Goal: Task Accomplishment & Management: Complete application form

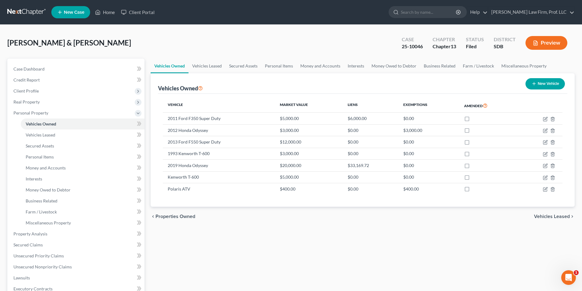
click at [282, 238] on div "Vehicles Owned Vehicles Leased Secured Assets Personal Items Money and Accounts…" at bounding box center [363, 241] width 430 height 364
click at [411, 153] on td "$0.00" at bounding box center [428, 154] width 61 height 12
click at [51, 170] on span "Money and Accounts" at bounding box center [46, 167] width 40 height 5
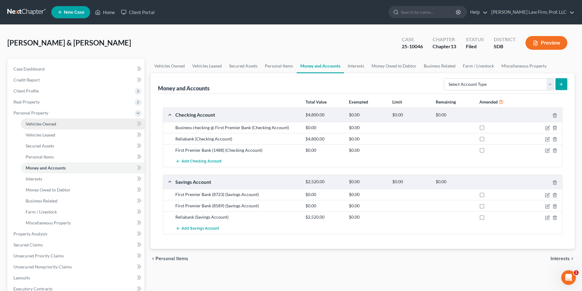
click at [46, 126] on span "Vehicles Owned" at bounding box center [41, 123] width 31 height 5
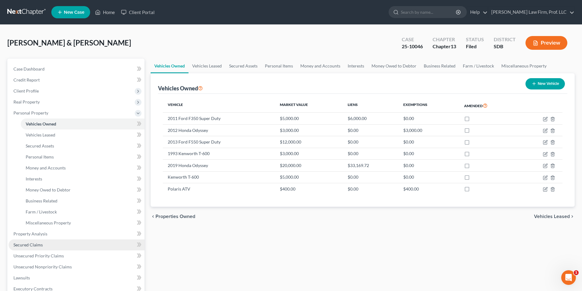
click at [21, 244] on span "Secured Claims" at bounding box center [27, 244] width 29 height 5
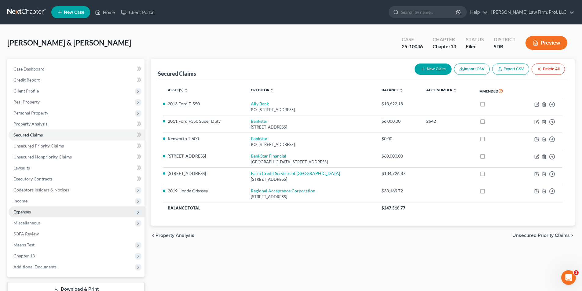
click at [23, 210] on span "Expenses" at bounding box center [21, 211] width 17 height 5
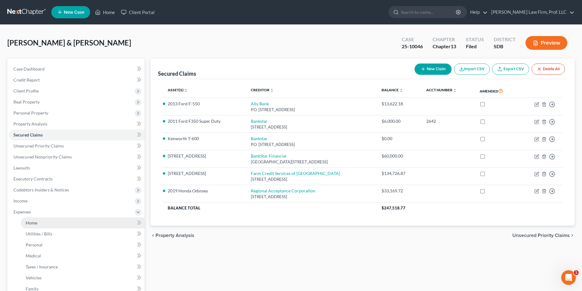
click at [31, 221] on span "Home" at bounding box center [32, 222] width 12 height 5
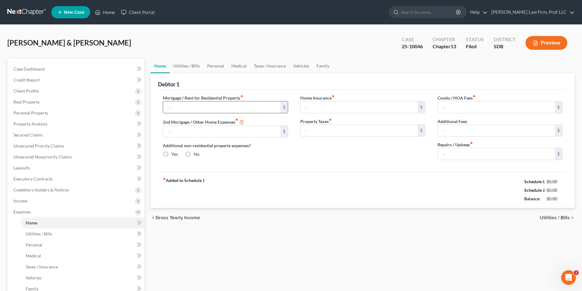
type input "729.66"
type input "443.83"
radio input "true"
type input "251.18"
type input "320.00"
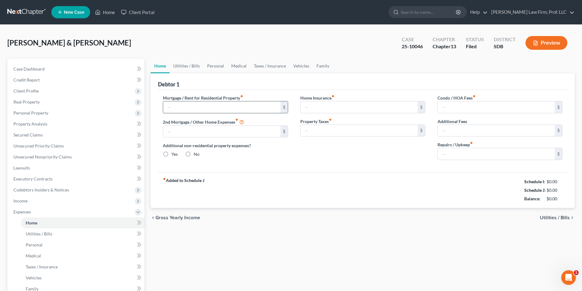
type input "0.00"
type input "200.00"
click at [202, 110] on input "729.66" at bounding box center [221, 107] width 117 height 12
click at [299, 65] on link "Vehicles" at bounding box center [301, 66] width 23 height 15
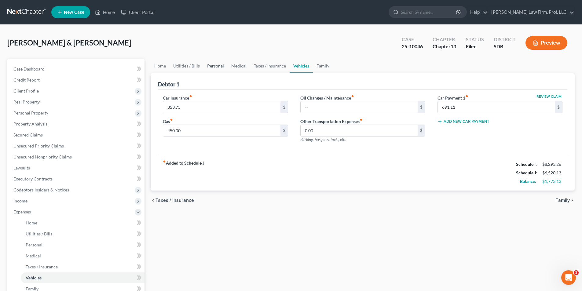
click at [214, 66] on link "Personal" at bounding box center [215, 66] width 24 height 15
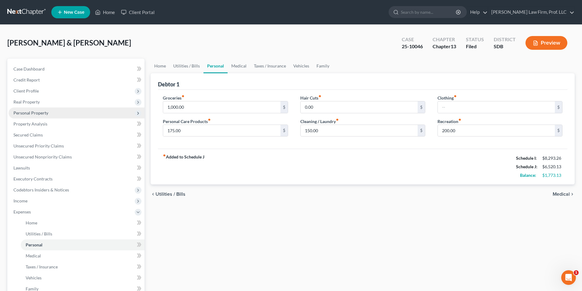
click at [33, 112] on span "Personal Property" at bounding box center [30, 112] width 35 height 5
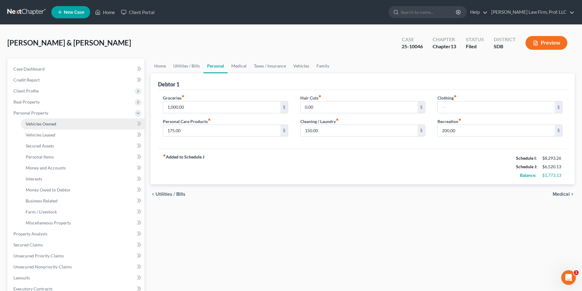
click at [37, 123] on span "Vehicles Owned" at bounding box center [41, 123] width 31 height 5
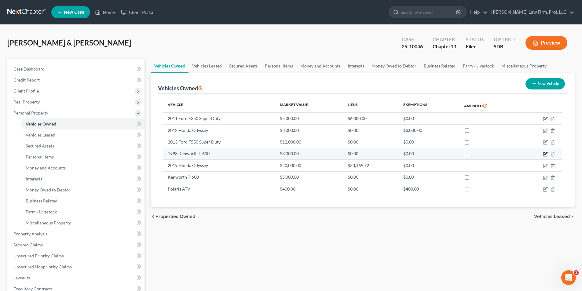
drag, startPoint x: 545, startPoint y: 154, endPoint x: 559, endPoint y: 153, distance: 14.1
click at [545, 155] on icon "button" at bounding box center [545, 154] width 5 height 5
select select "0"
select select "33"
select select "3"
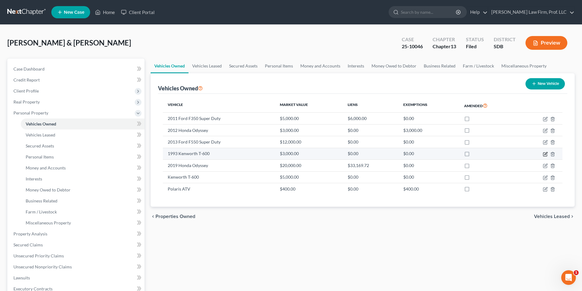
select select "2"
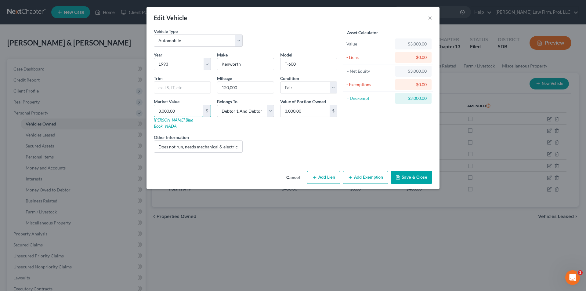
type input "1"
type input "1.00"
type input "15"
type input "15.00"
type input "150"
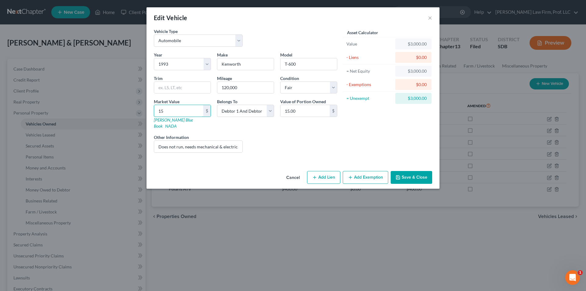
type input "150.00"
type input "1500"
type input "1,500.00"
click at [411, 171] on button "Save & Close" at bounding box center [412, 177] width 42 height 13
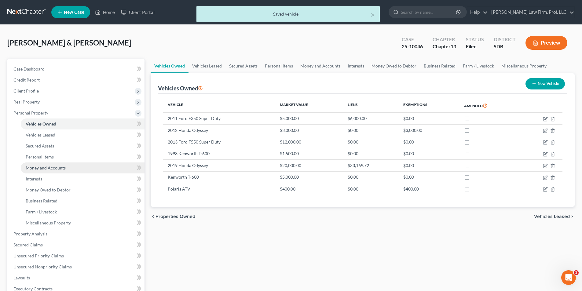
click at [46, 169] on span "Money and Accounts" at bounding box center [46, 167] width 40 height 5
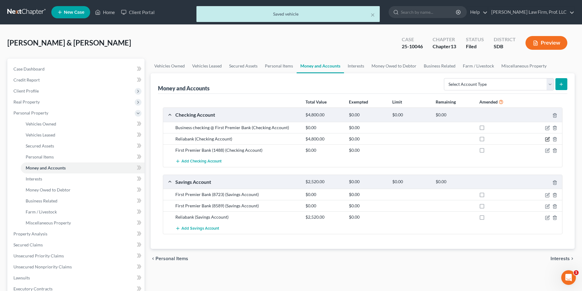
click at [548, 138] on icon "button" at bounding box center [547, 139] width 5 height 5
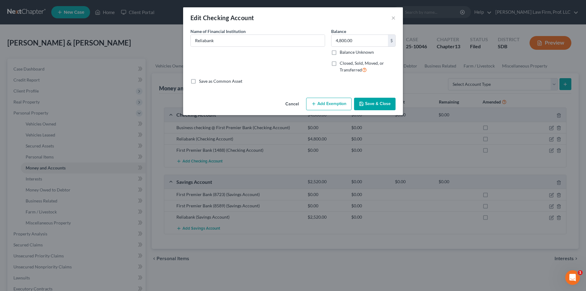
click at [340, 105] on button "Add Exemption" at bounding box center [329, 104] width 46 height 13
select select "2"
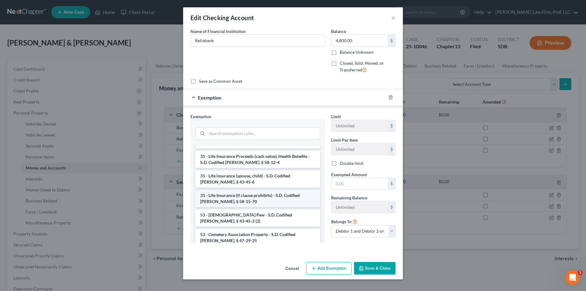
scroll to position [563, 0]
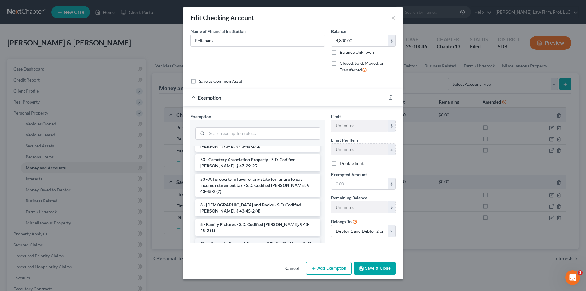
click at [249, 239] on li "Firm Created - Personal Property - S.D. Codified Law 43-45-4" at bounding box center [257, 247] width 125 height 17
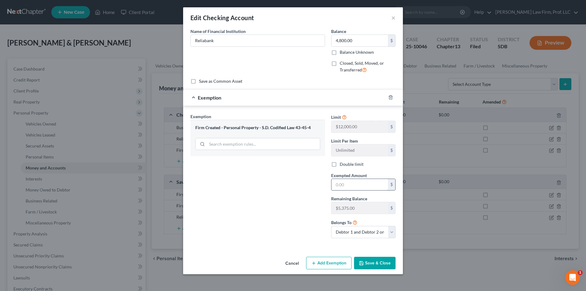
click at [342, 185] on input "text" at bounding box center [360, 185] width 57 height 12
type input "4,800.00"
click at [379, 262] on button "Save & Close" at bounding box center [375, 263] width 42 height 13
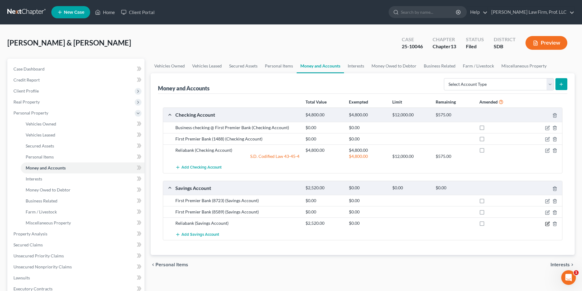
click at [548, 224] on icon "button" at bounding box center [547, 223] width 3 height 3
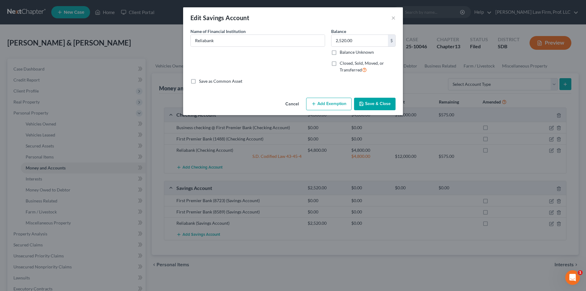
click at [326, 105] on button "Add Exemption" at bounding box center [329, 104] width 46 height 13
select select "2"
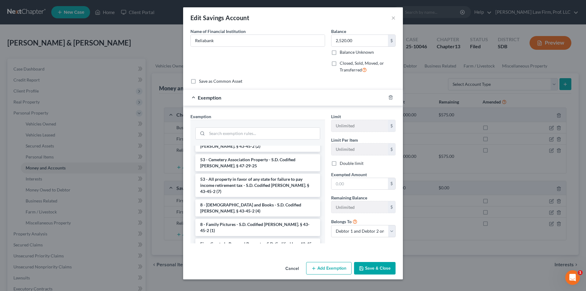
click at [243, 239] on li "Firm Created - Personal Property - S.D. Codified Law 43-45-4" at bounding box center [257, 247] width 125 height 17
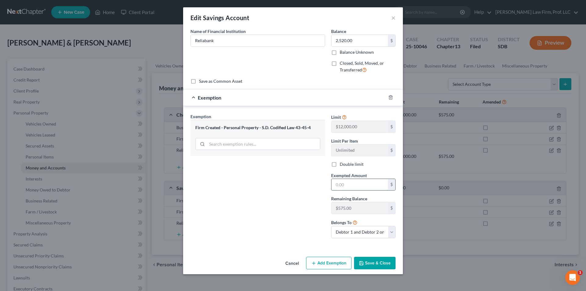
click at [352, 184] on input "text" at bounding box center [360, 185] width 57 height 12
type input "575.00"
click at [369, 265] on button "Save & Close" at bounding box center [375, 263] width 42 height 13
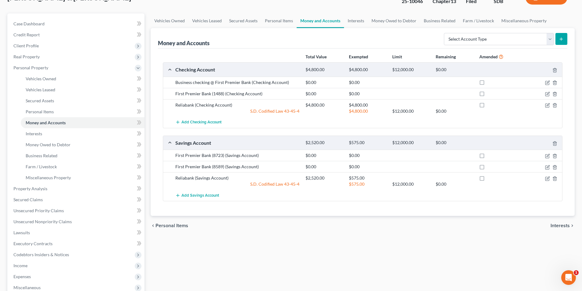
scroll to position [134, 0]
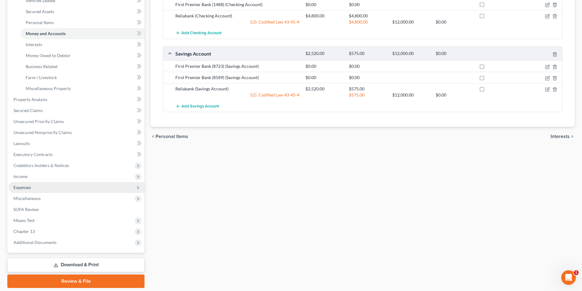
click at [25, 187] on span "Expenses" at bounding box center [21, 187] width 17 height 5
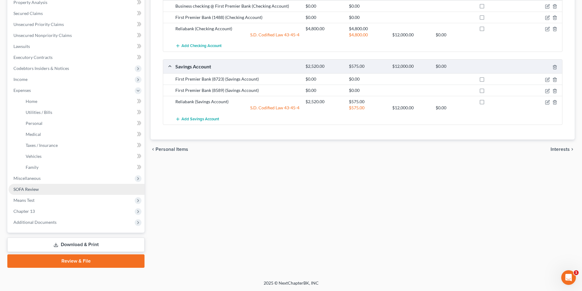
scroll to position [122, 0]
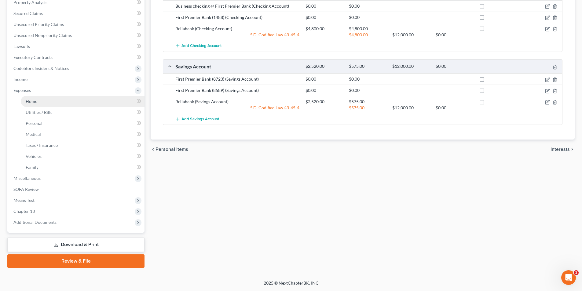
click at [38, 102] on link "Home" at bounding box center [83, 101] width 124 height 11
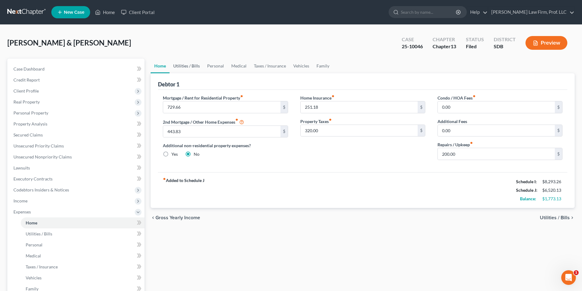
click at [185, 67] on link "Utilities / Bills" at bounding box center [187, 66] width 34 height 15
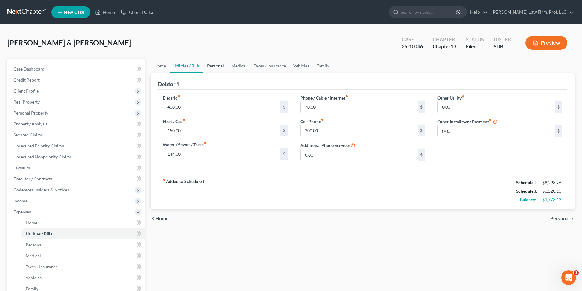
click at [213, 65] on link "Personal" at bounding box center [215, 66] width 24 height 15
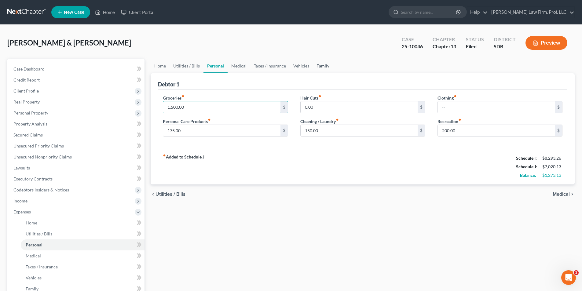
type input "1,500.00"
click at [324, 68] on link "Family" at bounding box center [323, 66] width 20 height 15
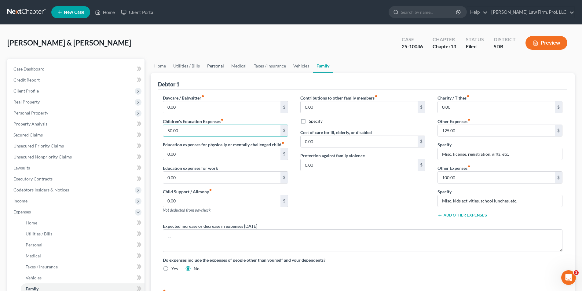
type input "50.00"
click at [212, 65] on link "Personal" at bounding box center [215, 66] width 24 height 15
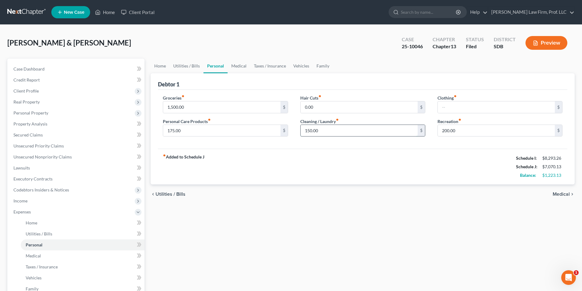
click at [336, 132] on input "150.00" at bounding box center [359, 131] width 117 height 12
type input "350.00"
click at [302, 67] on link "Vehicles" at bounding box center [301, 66] width 23 height 15
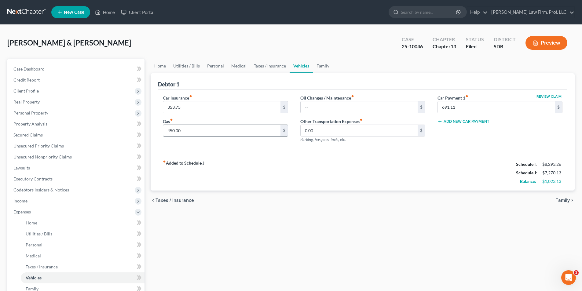
click at [187, 132] on input "450.00" at bounding box center [221, 131] width 117 height 12
type input "600.00"
click at [319, 65] on link "Family" at bounding box center [323, 66] width 20 height 15
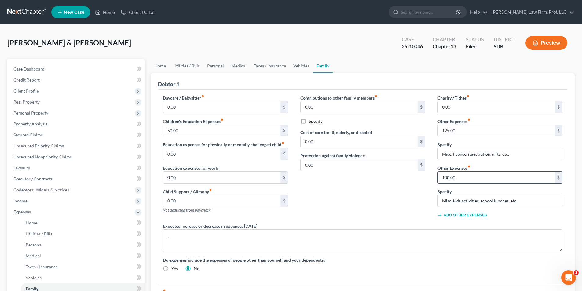
click at [457, 181] on input "100.00" at bounding box center [496, 178] width 117 height 12
type input "400.00"
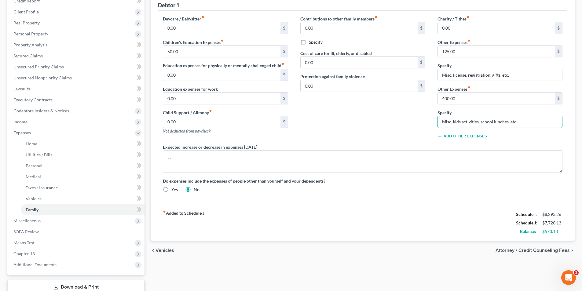
scroll to position [60, 0]
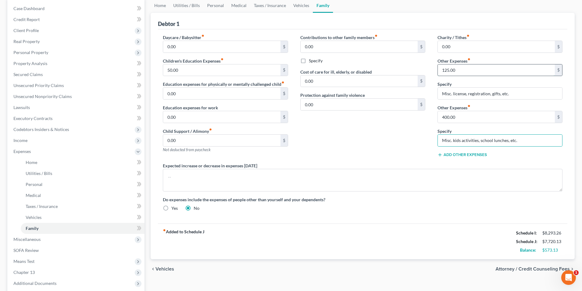
click at [444, 70] on input "125.00" at bounding box center [496, 70] width 117 height 12
type input "150.00"
click at [467, 45] on input "0.00" at bounding box center [496, 47] width 117 height 12
type input "5.00"
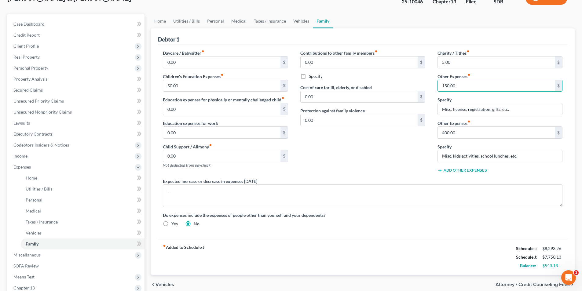
scroll to position [0, 0]
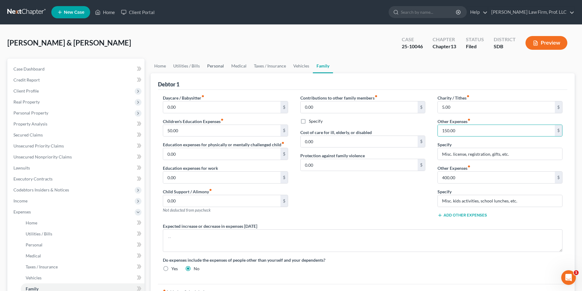
click at [211, 65] on link "Personal" at bounding box center [215, 66] width 24 height 15
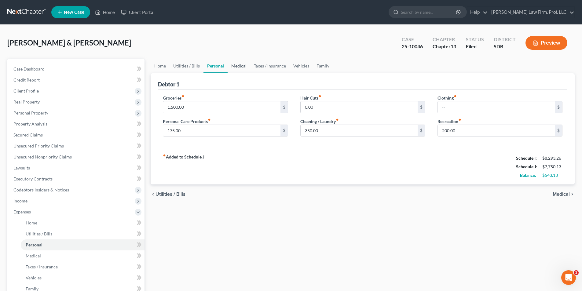
click at [234, 66] on link "Medical" at bounding box center [239, 66] width 23 height 15
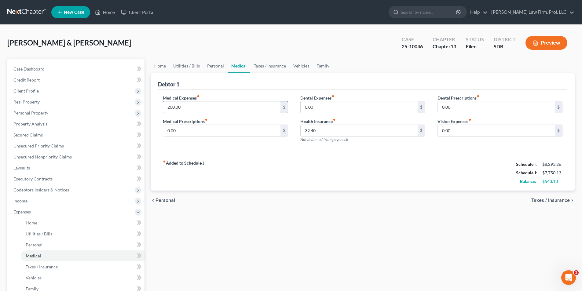
click at [170, 107] on input "200.00" at bounding box center [221, 107] width 117 height 12
type input "225.00"
click at [163, 67] on link "Home" at bounding box center [160, 66] width 19 height 15
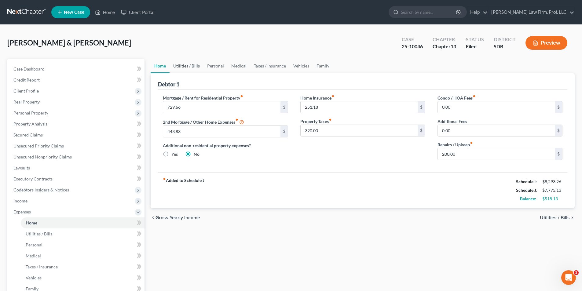
click at [192, 64] on link "Utilities / Bills" at bounding box center [187, 66] width 34 height 15
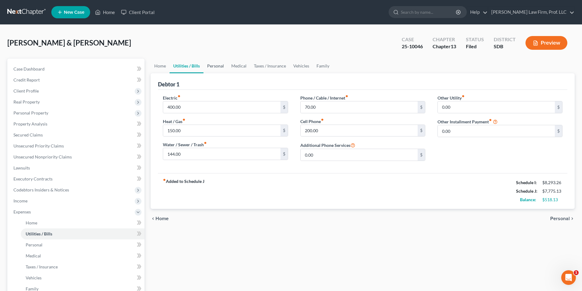
click at [220, 66] on link "Personal" at bounding box center [215, 66] width 24 height 15
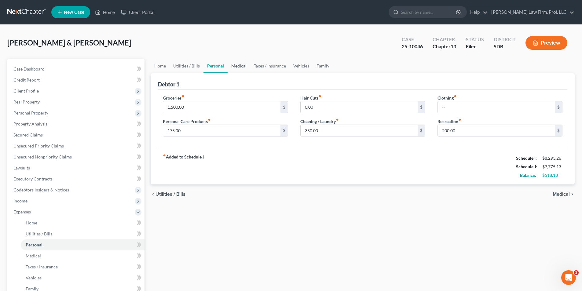
click at [241, 68] on link "Medical" at bounding box center [239, 66] width 23 height 15
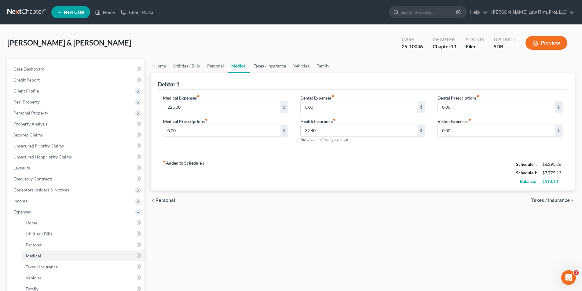
click at [261, 66] on link "Taxes / Insurance" at bounding box center [269, 66] width 39 height 15
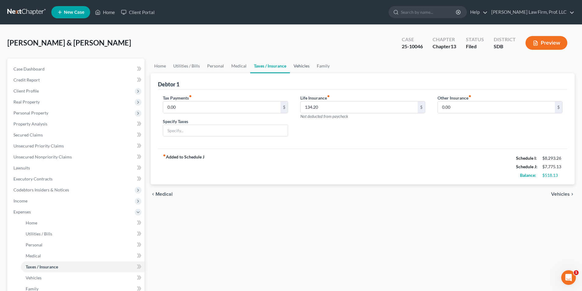
click at [303, 67] on link "Vehicles" at bounding box center [301, 66] width 23 height 15
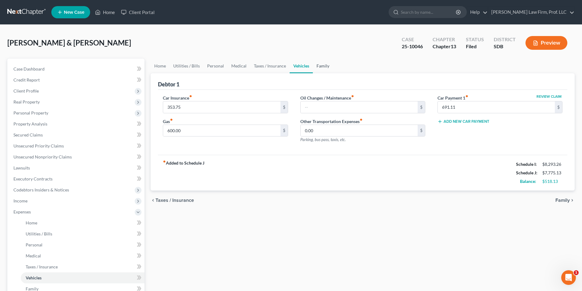
click at [326, 65] on link "Family" at bounding box center [323, 66] width 20 height 15
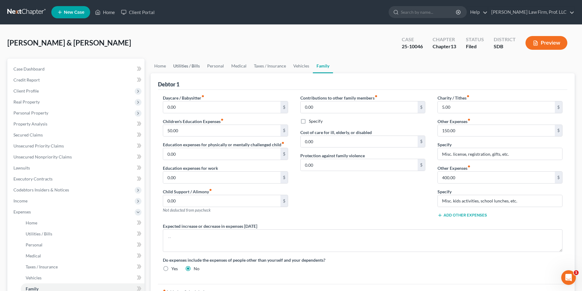
click at [188, 66] on link "Utilities / Bills" at bounding box center [187, 66] width 34 height 15
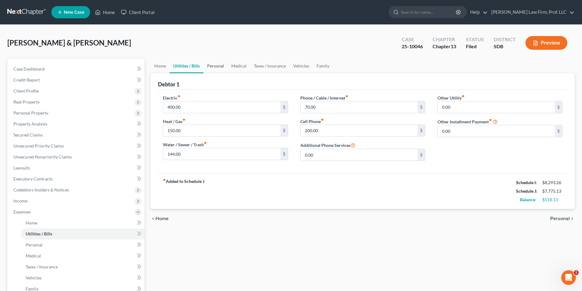
click at [215, 68] on link "Personal" at bounding box center [215, 66] width 24 height 15
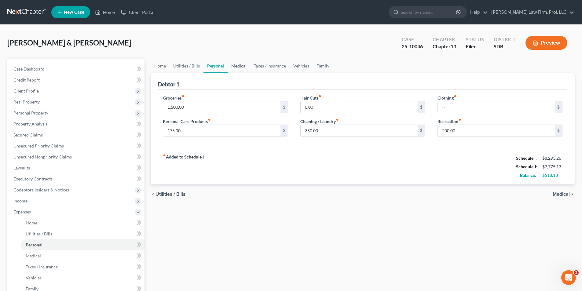
click at [244, 65] on link "Medical" at bounding box center [239, 66] width 23 height 15
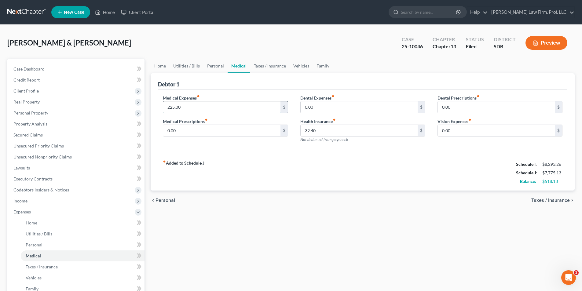
click at [199, 105] on input "225.00" at bounding box center [221, 107] width 117 height 12
type input "230.00"
click at [213, 64] on link "Personal" at bounding box center [215, 66] width 24 height 15
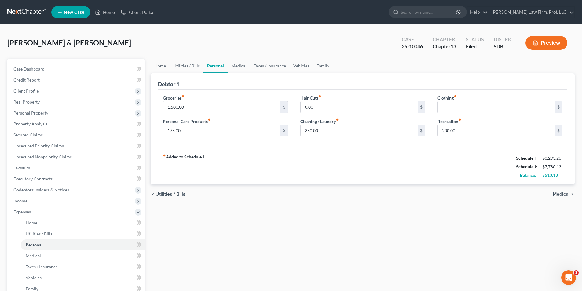
click at [171, 130] on input "175.00" at bounding box center [221, 131] width 117 height 12
type input "200.00"
click at [321, 65] on link "Family" at bounding box center [323, 66] width 20 height 15
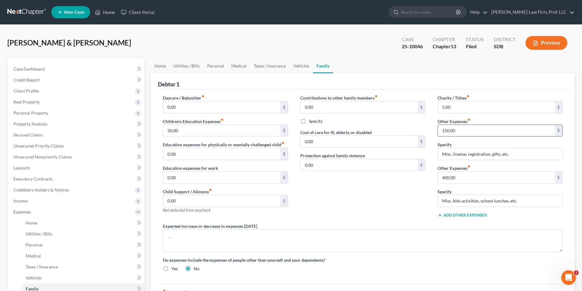
click at [449, 130] on input "150.00" at bounding box center [496, 131] width 117 height 12
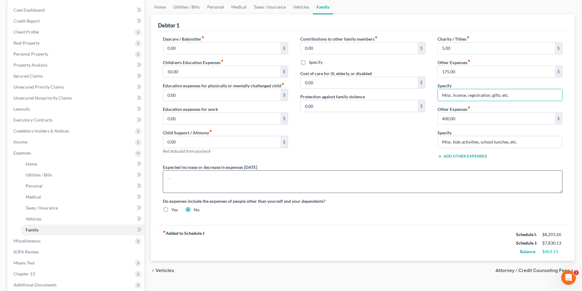
scroll to position [61, 0]
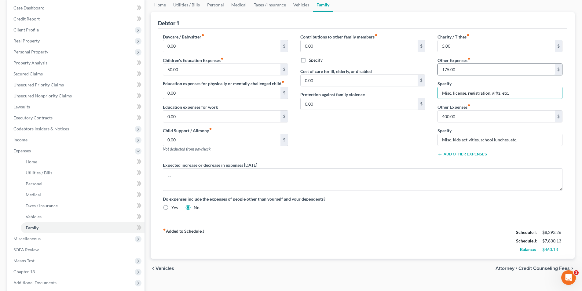
click at [450, 69] on input "175.00" at bounding box center [496, 70] width 117 height 12
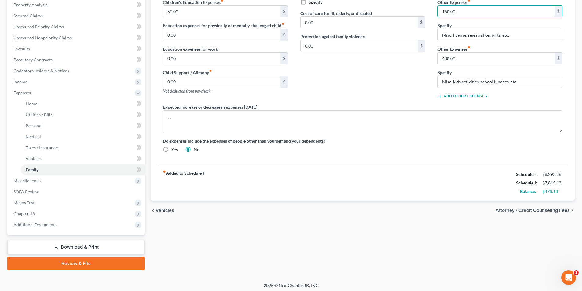
scroll to position [122, 0]
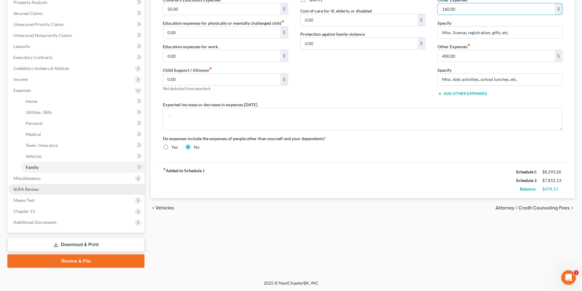
type input "160.00"
click at [28, 188] on span "SOFA Review" at bounding box center [25, 189] width 25 height 5
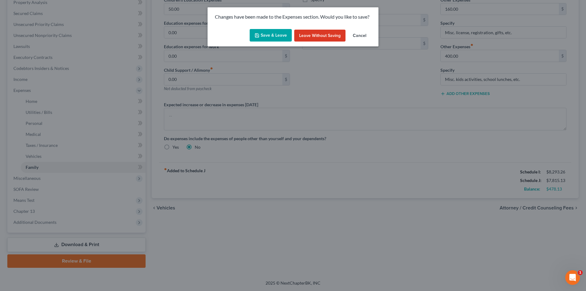
click at [283, 35] on button "Save & Leave" at bounding box center [271, 35] width 42 height 13
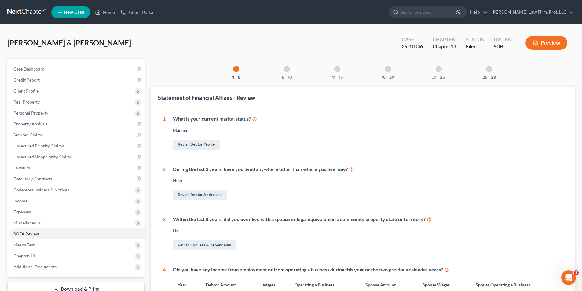
click at [386, 69] on div at bounding box center [388, 69] width 6 height 6
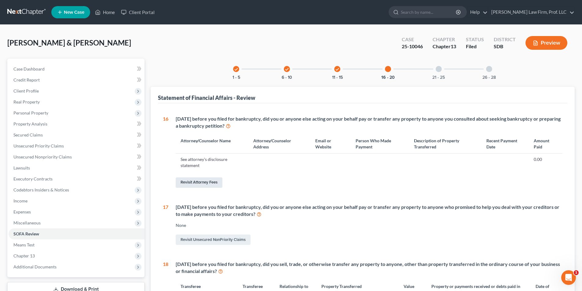
click at [211, 182] on link "Revisit Attorney Fees" at bounding box center [199, 182] width 47 height 10
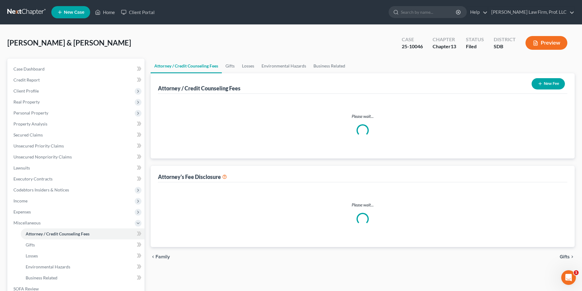
select select "0"
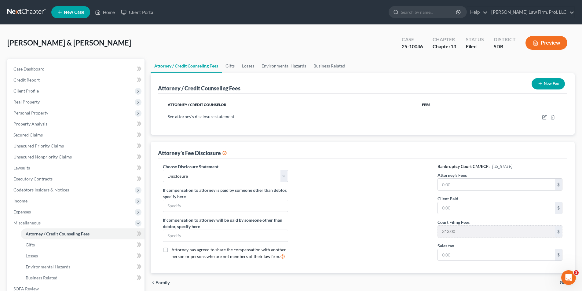
click at [553, 80] on button "New Fee" at bounding box center [547, 83] width 33 height 11
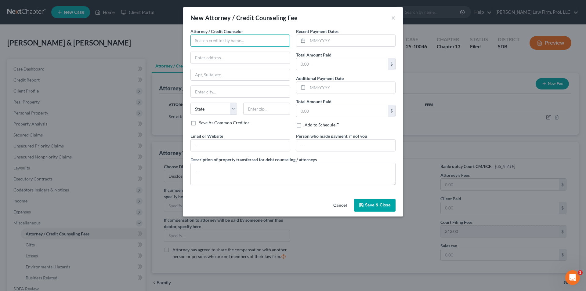
click at [212, 44] on input "text" at bounding box center [241, 41] width 100 height 12
type input "[PERSON_NAME] Credit and Debt Counseling Agency"
click at [323, 36] on input "text" at bounding box center [352, 41] width 88 height 12
type input "[DATE]"
type input "25.00"
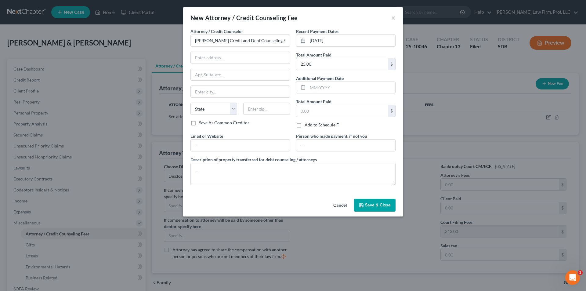
click at [366, 206] on span "Save & Close" at bounding box center [378, 205] width 26 height 5
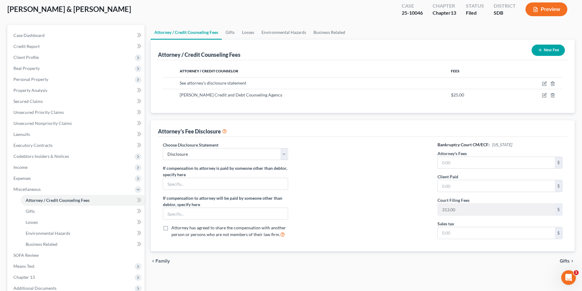
scroll to position [100, 0]
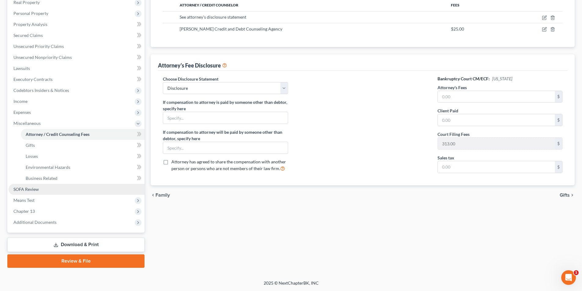
click at [34, 192] on span "SOFA Review" at bounding box center [25, 189] width 25 height 5
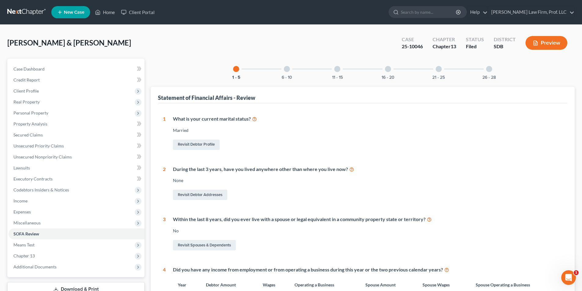
click at [490, 69] on div at bounding box center [489, 69] width 6 height 6
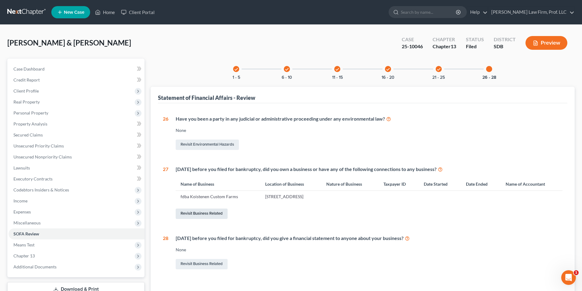
click at [211, 216] on link "Revisit Business Related" at bounding box center [202, 214] width 52 height 10
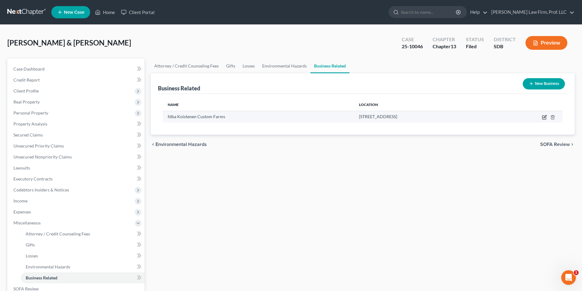
click at [542, 117] on icon "button" at bounding box center [544, 117] width 5 height 5
select select "sole_proprietor"
select select "43"
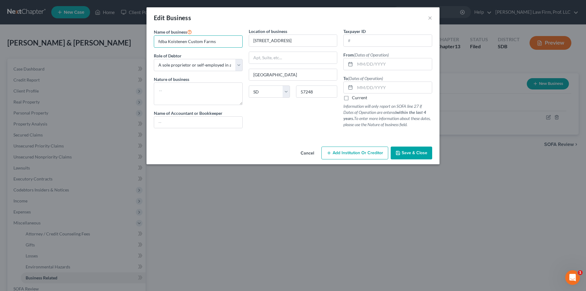
drag, startPoint x: 167, startPoint y: 41, endPoint x: 154, endPoint y: 44, distance: 13.7
click at [154, 44] on div "Name of business * fdba Koistenen Custom Farms Role of Debtor * Select A member…" at bounding box center [198, 80] width 95 height 105
click at [179, 41] on input "fdba Koistenen Custom Farms" at bounding box center [198, 42] width 88 height 12
click at [167, 40] on input "fdba [PERSON_NAME] Custom Farms" at bounding box center [198, 42] width 88 height 12
type input "[PERSON_NAME] Custom Farms"
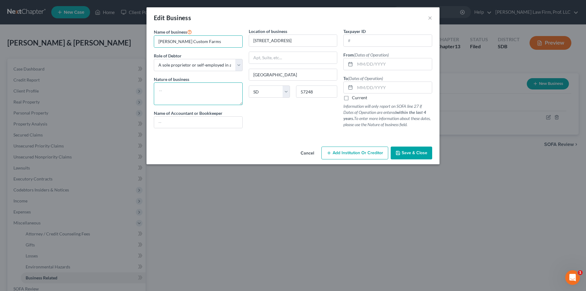
click at [173, 99] on textarea at bounding box center [198, 93] width 89 height 23
type textarea "sole prop / manure application"
click at [363, 64] on input "text" at bounding box center [393, 64] width 77 height 12
type input "[DATE]"
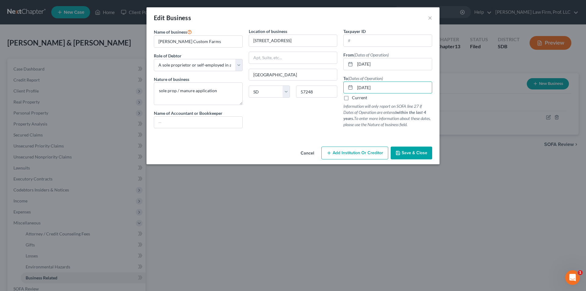
type input "[DATE]"
click at [173, 121] on input "text" at bounding box center [198, 123] width 88 height 12
type input "CPA prepared tax returns & Debtors kept books"
click at [415, 152] on span "Save & Close" at bounding box center [415, 152] width 26 height 5
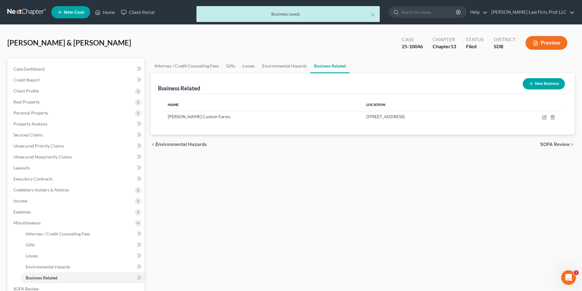
click at [546, 83] on button "New Business" at bounding box center [544, 83] width 42 height 11
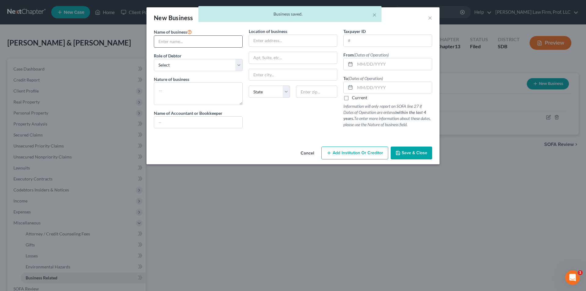
click at [201, 39] on input "text" at bounding box center [198, 42] width 88 height 12
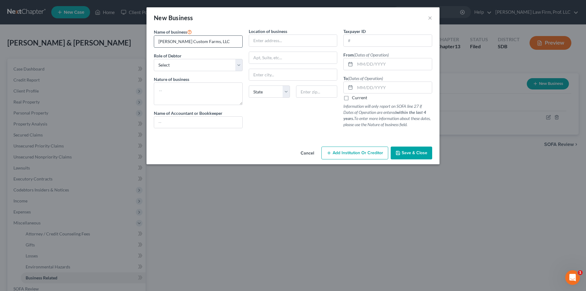
type input "[PERSON_NAME] Custom Farms, LLC"
click at [218, 71] on div "Name of business * [PERSON_NAME] Custom Farms, LLC Role of Debtor * Select A me…" at bounding box center [198, 80] width 95 height 105
click at [214, 64] on select "Select A member of a limited liability company (LLC) or limited liability partn…" at bounding box center [198, 65] width 89 height 12
select select "member"
click at [154, 59] on select "Select A member of a limited liability company (LLC) or limited liability partn…" at bounding box center [198, 65] width 89 height 12
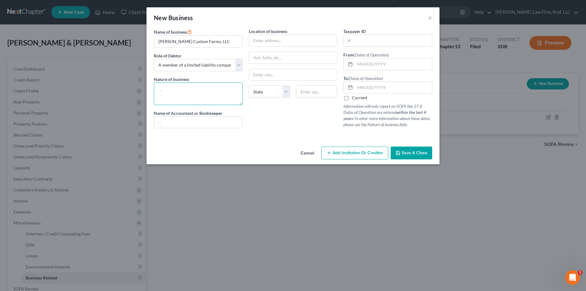
click at [189, 89] on textarea at bounding box center [198, 93] width 89 height 23
type textarea "Manure application"
type input "CPA prepared tax returns & Debtors kept books"
click at [271, 42] on input "text" at bounding box center [293, 41] width 88 height 12
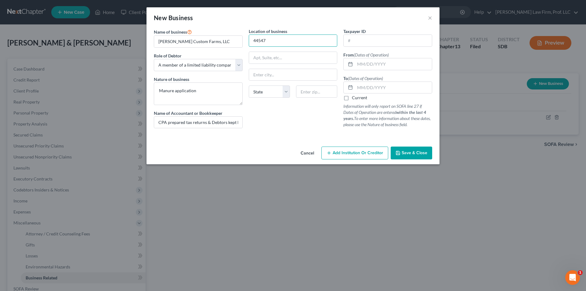
type input "[STREET_ADDRESS]"
drag, startPoint x: 256, startPoint y: 76, endPoint x: 254, endPoint y: 72, distance: 4.7
click at [256, 76] on input "text" at bounding box center [293, 75] width 88 height 12
type input "[GEOGRAPHIC_DATA]"
select select "43"
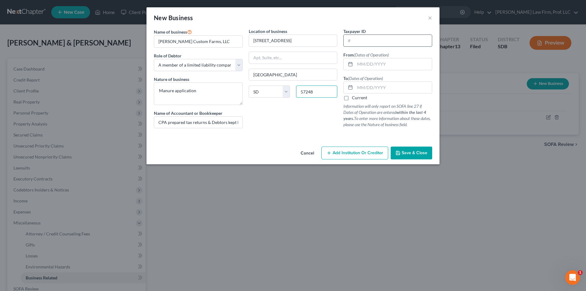
type input "57248"
click at [393, 39] on input "text" at bounding box center [388, 41] width 88 height 12
type input "[US_EMPLOYER_IDENTIFICATION_NUMBER]"
type input "[DATE]"
drag, startPoint x: 388, startPoint y: 88, endPoint x: 390, endPoint y: 75, distance: 12.6
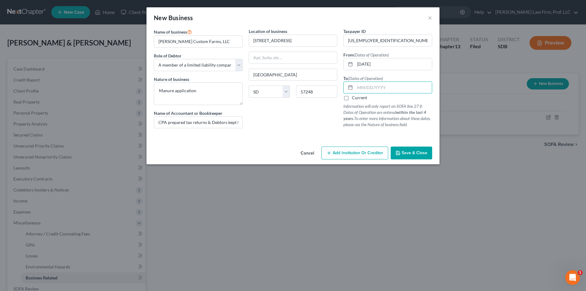
click at [388, 88] on input "text" at bounding box center [393, 88] width 77 height 12
type input "[DATE]"
click at [418, 156] on button "Save & Close" at bounding box center [412, 153] width 42 height 13
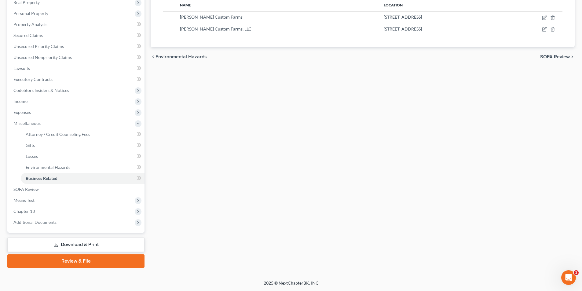
click at [78, 246] on link "Download & Print" at bounding box center [75, 245] width 137 height 14
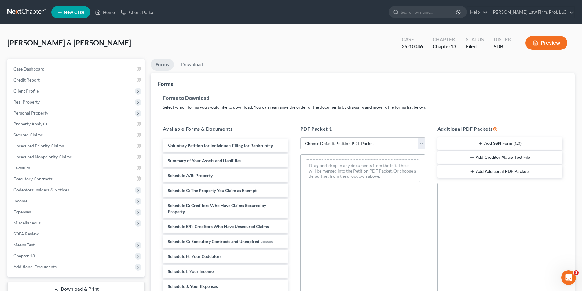
drag, startPoint x: 333, startPoint y: 146, endPoint x: 332, endPoint y: 149, distance: 3.5
click at [333, 146] on select "Choose Default Petition PDF Packet Complete Bankruptcy Petition (all forms and …" at bounding box center [362, 143] width 125 height 12
select select "0"
click at [300, 137] on select "Choose Default Petition PDF Packet Complete Bankruptcy Petition (all forms and …" at bounding box center [362, 143] width 125 height 12
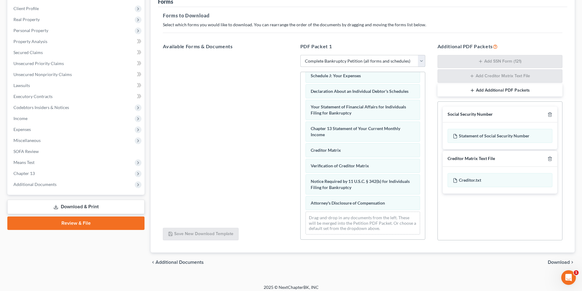
scroll to position [87, 0]
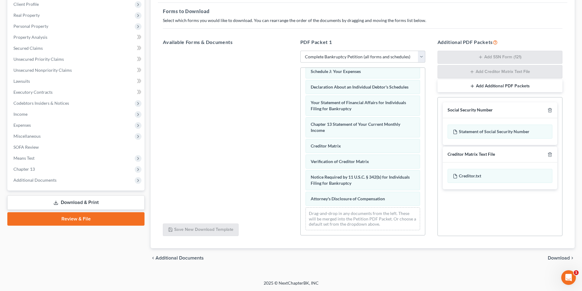
click at [301, 124] on div "Voluntary Petition for Individuals Filing for Bankruptcy Summary of Your Assets…" at bounding box center [363, 68] width 124 height 334
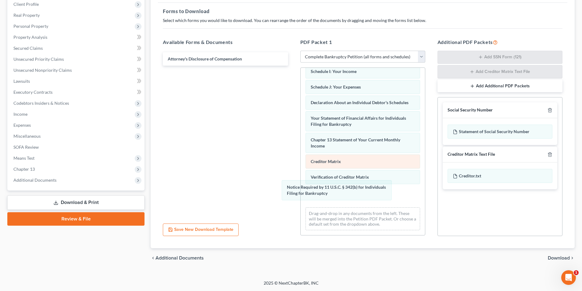
drag, startPoint x: 334, startPoint y: 193, endPoint x: 328, endPoint y: 190, distance: 7.1
click at [301, 153] on div "Notice Required by 11 U.S.C. § 342(b) for Individuals Filing for Bankruptcy Vol…" at bounding box center [363, 76] width 124 height 319
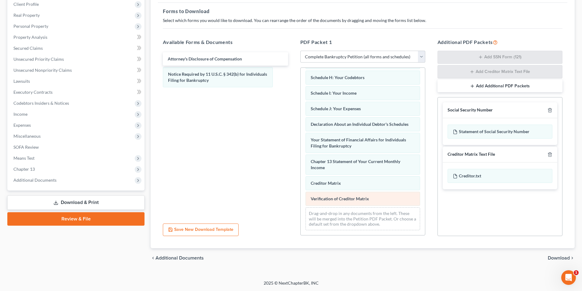
scroll to position [136, 0]
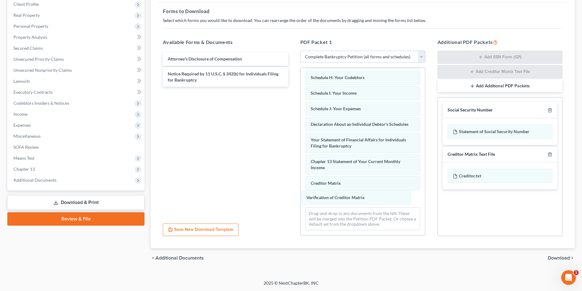
drag, startPoint x: 328, startPoint y: 200, endPoint x: 385, endPoint y: 207, distance: 57.9
click at [301, 178] on div "Verification of Creditor Matrix Voluntary Petition for Individuals Filing for B…" at bounding box center [363, 86] width 124 height 297
click at [301, 155] on div "Voluntary Petition for Individuals Filing for Bankruptcy Summary of Your Assets…" at bounding box center [363, 86] width 124 height 297
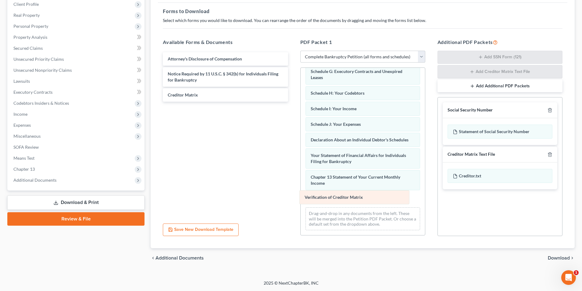
drag, startPoint x: 333, startPoint y: 199, endPoint x: 239, endPoint y: 149, distance: 106.3
click at [301, 151] on div "Verification of Creditor Matrix Voluntary Petition for Individuals Filing for B…" at bounding box center [363, 94] width 124 height 281
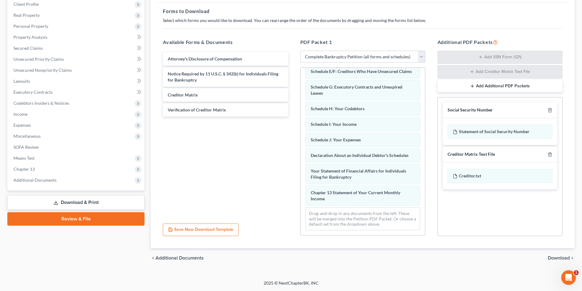
scroll to position [104, 0]
click at [559, 257] on span "Download" at bounding box center [559, 258] width 22 height 5
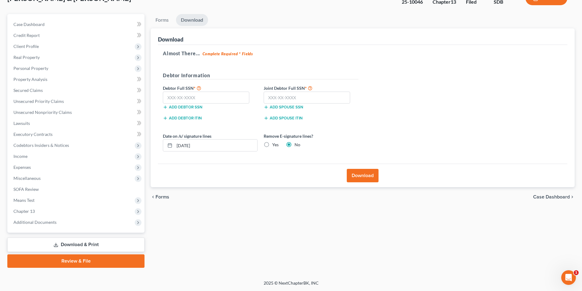
scroll to position [45, 0]
click at [355, 177] on button "Download" at bounding box center [363, 175] width 32 height 13
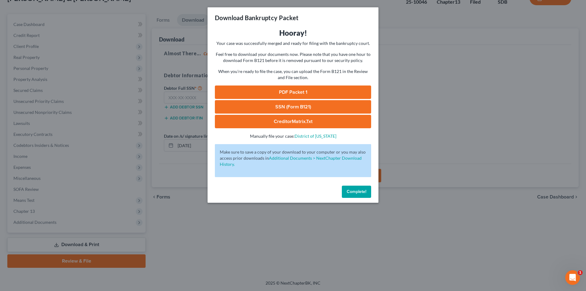
drag, startPoint x: 296, startPoint y: 92, endPoint x: 342, endPoint y: 100, distance: 46.3
click at [296, 92] on link "PDF Packet 1" at bounding box center [293, 92] width 156 height 13
click at [351, 195] on button "Complete!" at bounding box center [356, 192] width 29 height 12
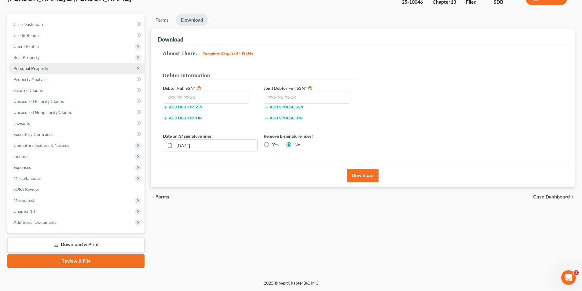
click at [30, 67] on span "Personal Property" at bounding box center [30, 68] width 35 height 5
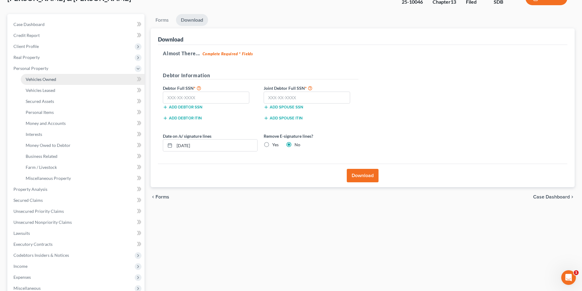
click at [38, 82] on link "Vehicles Owned" at bounding box center [83, 79] width 124 height 11
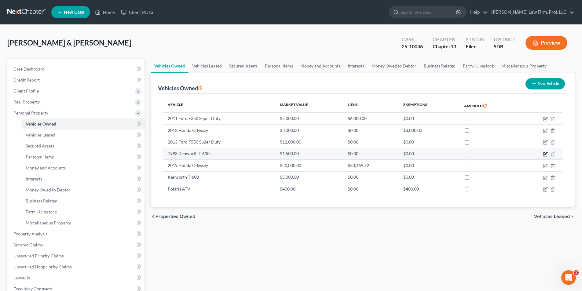
click at [546, 154] on icon "button" at bounding box center [545, 153] width 3 height 3
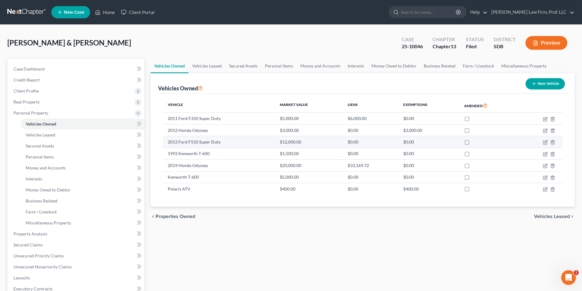
select select "0"
select select "33"
select select "3"
select select "2"
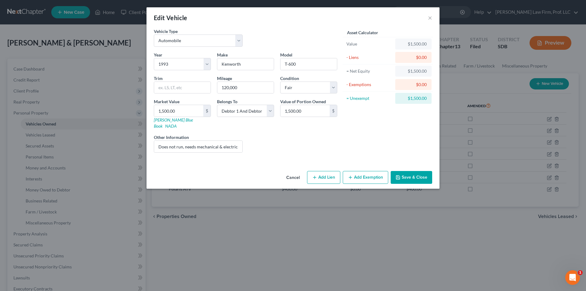
click at [365, 173] on button "Add Exemption" at bounding box center [366, 177] width 46 height 13
select select "2"
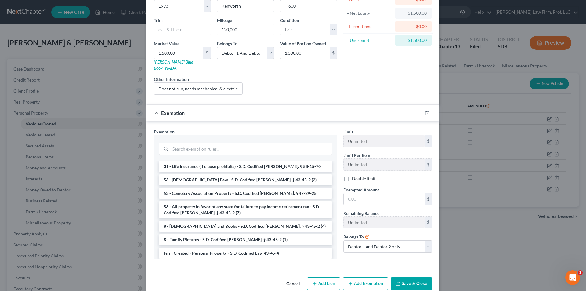
scroll to position [63, 0]
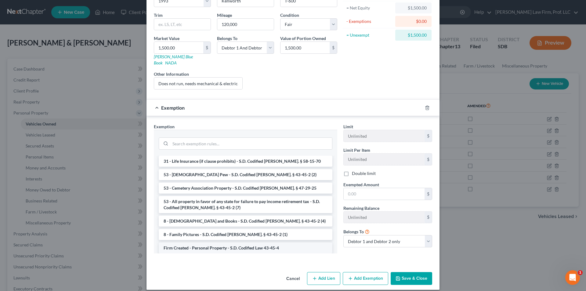
click at [223, 243] on li "Firm Created - Personal Property - S.D. Codified Law 43-45-4" at bounding box center [246, 248] width 174 height 11
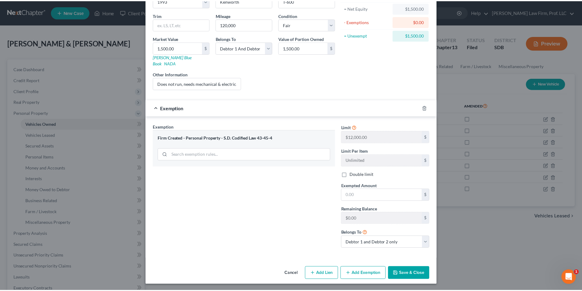
scroll to position [58, 0]
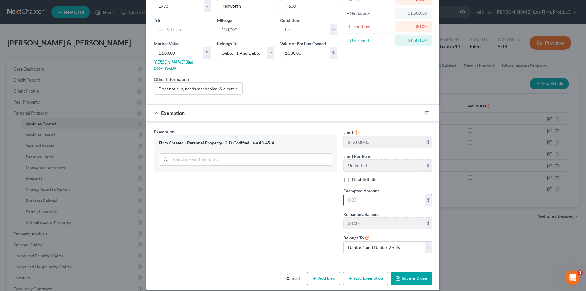
click at [377, 195] on input "text" at bounding box center [384, 200] width 81 height 12
type input "1,500.00"
click at [405, 272] on button "Save & Close" at bounding box center [412, 278] width 42 height 13
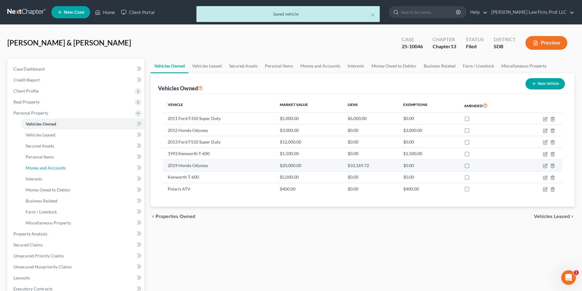
drag, startPoint x: 49, startPoint y: 169, endPoint x: 252, endPoint y: 160, distance: 203.6
click at [49, 169] on span "Money and Accounts" at bounding box center [46, 167] width 40 height 5
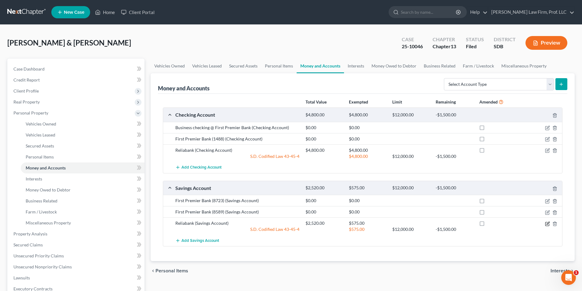
click at [547, 224] on icon "button" at bounding box center [547, 223] width 3 height 3
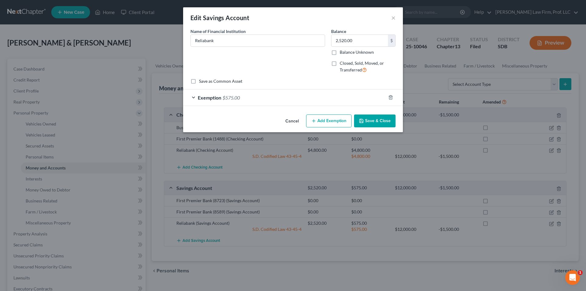
click at [235, 98] on span "$575.00" at bounding box center [231, 98] width 17 height 6
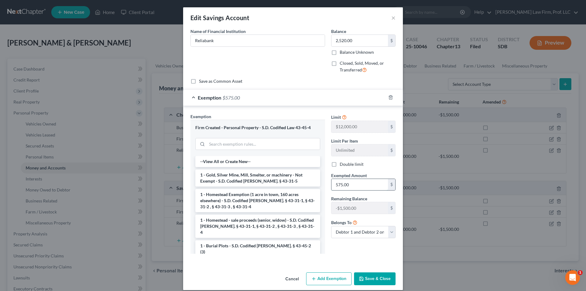
click at [363, 186] on input "575.00" at bounding box center [360, 185] width 57 height 12
type input "0.00"
click at [369, 281] on button "Save & Close" at bounding box center [375, 278] width 42 height 13
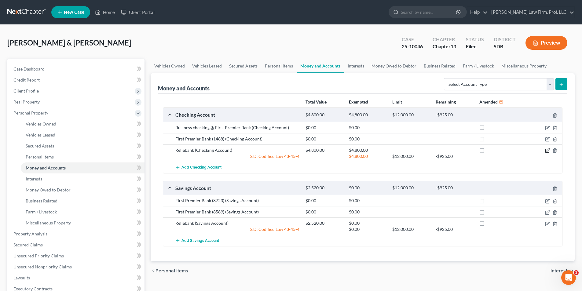
drag, startPoint x: 546, startPoint y: 151, endPoint x: 533, endPoint y: 146, distance: 14.2
click at [547, 151] on icon "button" at bounding box center [547, 149] width 3 height 3
select select "2"
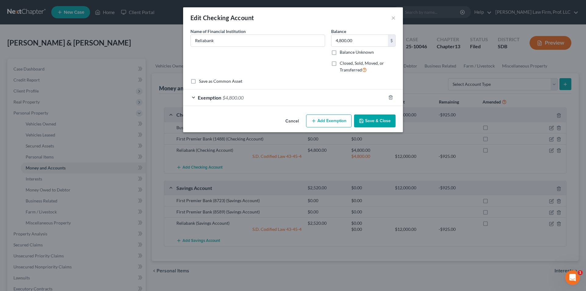
click at [255, 100] on div "Exemption $4,800.00" at bounding box center [284, 97] width 203 height 16
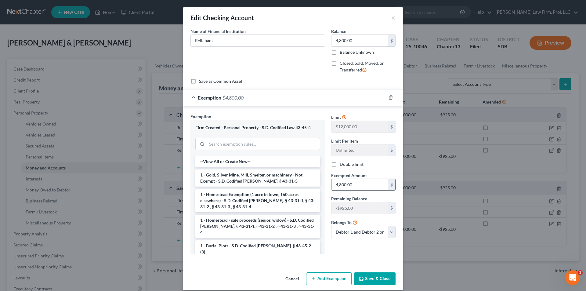
click at [368, 183] on input "4,800.00" at bounding box center [360, 185] width 57 height 12
click at [368, 183] on input "text" at bounding box center [360, 185] width 57 height 12
type input "3,875.00"
click at [376, 279] on button "Save & Close" at bounding box center [375, 278] width 42 height 13
